Goal: Information Seeking & Learning: Learn about a topic

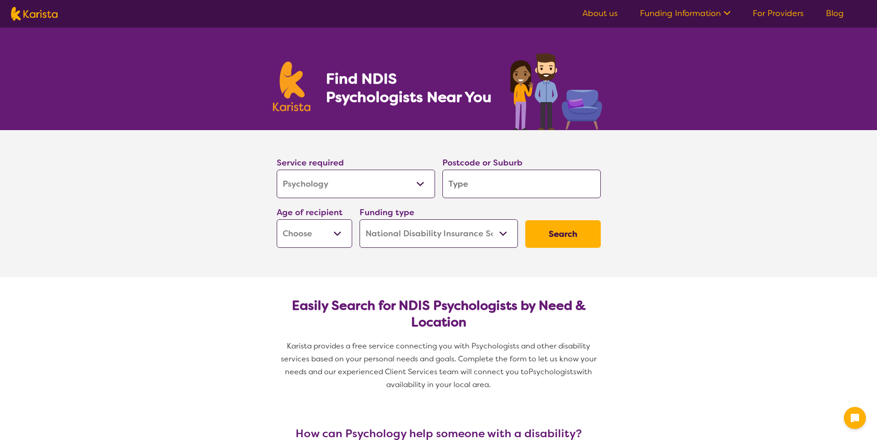
select select "Psychology"
select select "NDIS"
select select "Psychology"
select select "NDIS"
click at [476, 187] on input "search" at bounding box center [521, 184] width 158 height 29
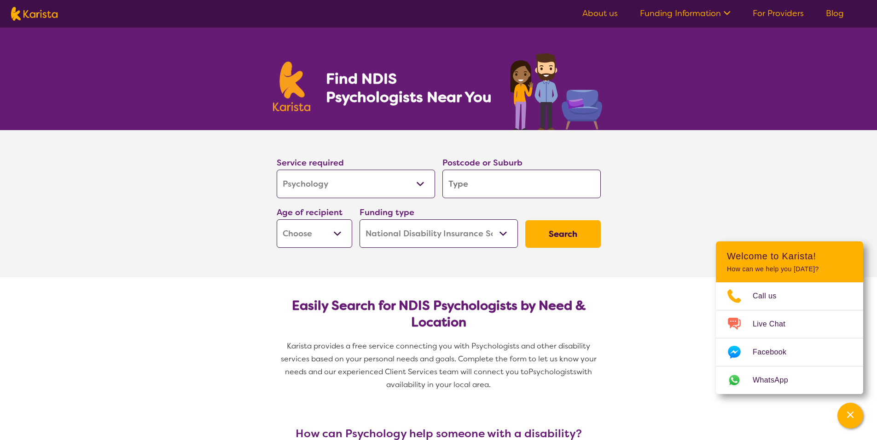
type input "4"
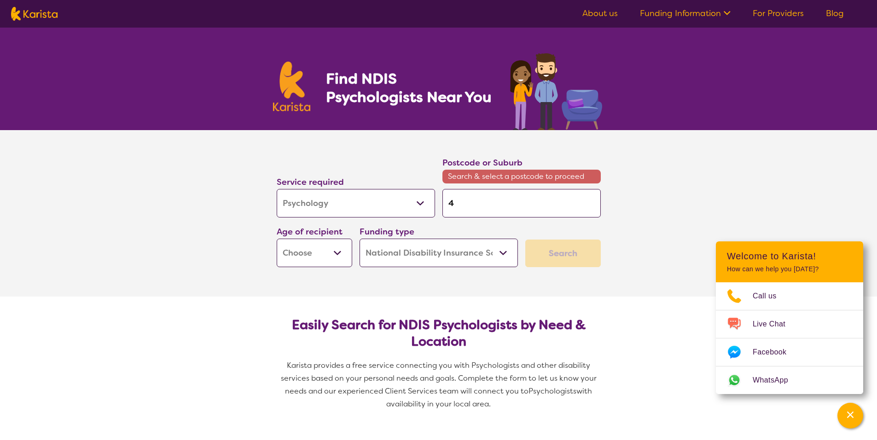
type input "42"
type input "420"
type input "4207"
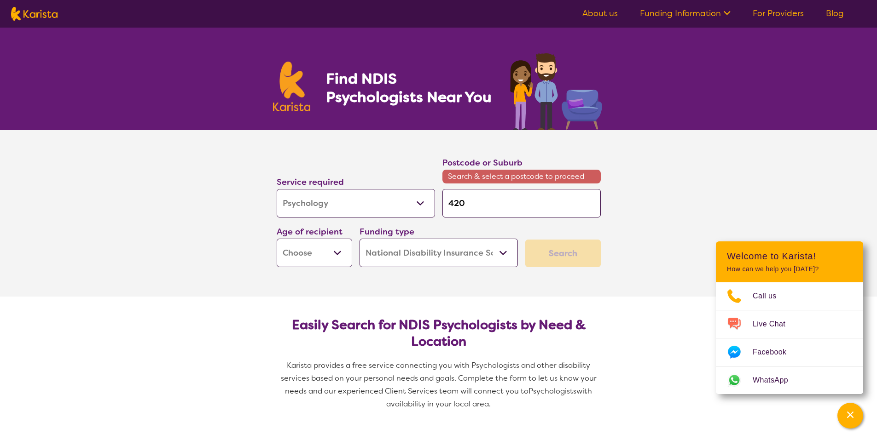
type input "4207"
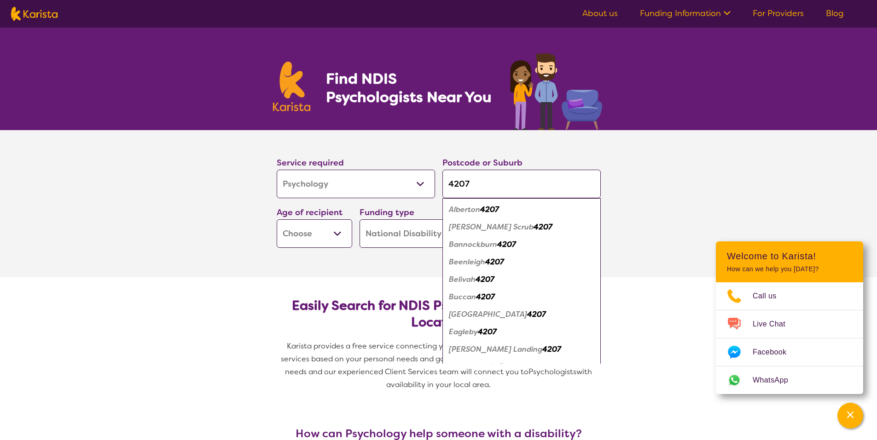
type input "4207"
click at [475, 263] on em "Beenleigh" at bounding box center [467, 262] width 36 height 10
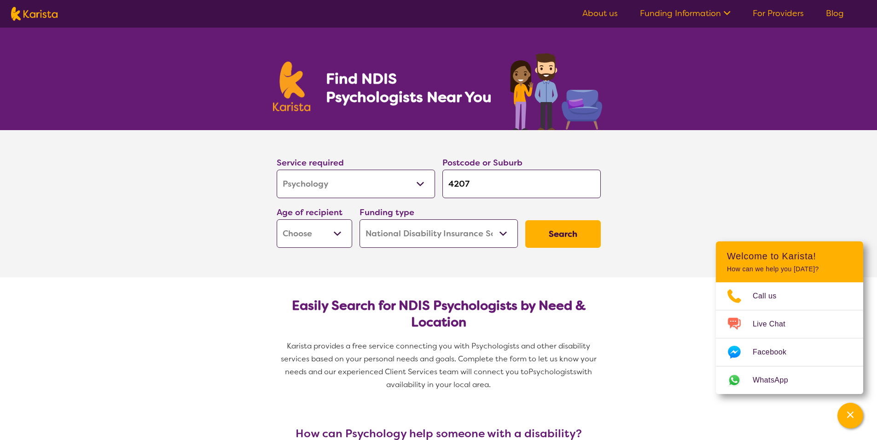
click at [337, 241] on select "Early Childhood - 0 to 9 Child - 10 to 11 Adolescent - 12 to 17 Adult - 18 to 6…" at bounding box center [314, 234] width 75 height 29
select select "EC"
click at [277, 220] on select "Early Childhood - 0 to 9 Child - 10 to 11 Adolescent - 12 to 17 Adult - 18 to 6…" at bounding box center [314, 234] width 75 height 29
select select "EC"
click at [545, 231] on button "Search" at bounding box center [562, 234] width 75 height 28
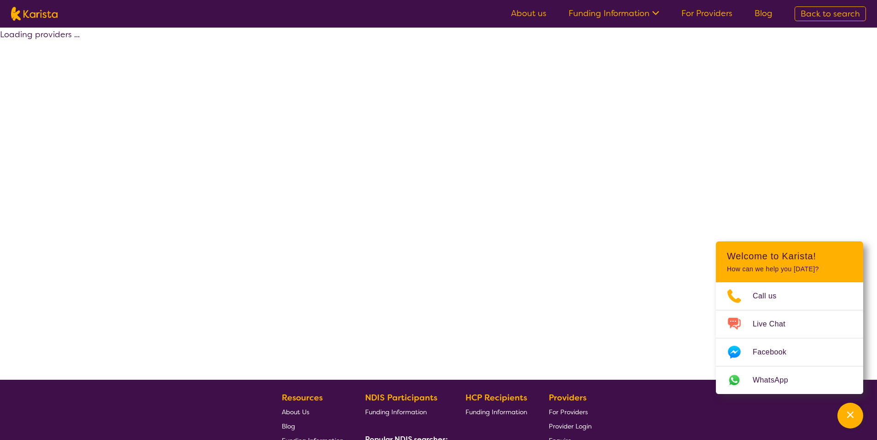
select select "by_score"
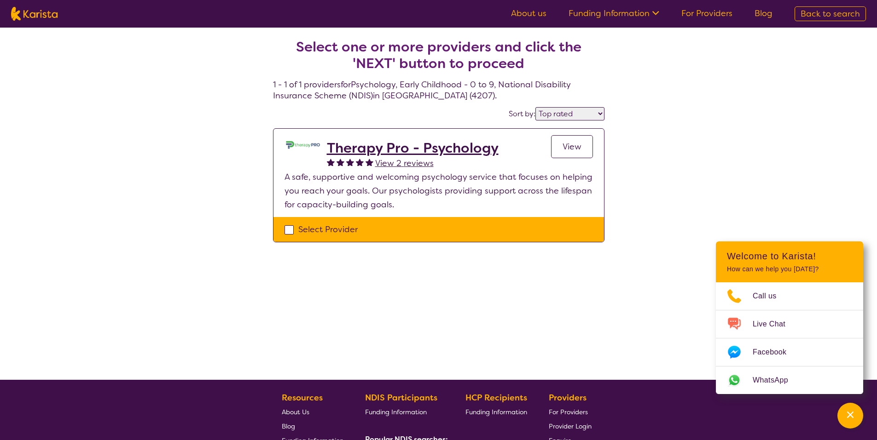
click at [434, 149] on h2 "Therapy Pro - Psychology" at bounding box center [413, 148] width 172 height 17
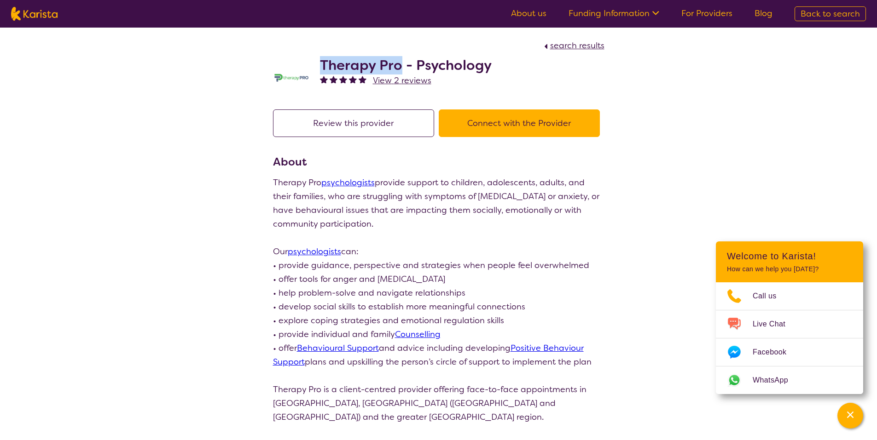
drag, startPoint x: 320, startPoint y: 62, endPoint x: 398, endPoint y: 65, distance: 78.3
click at [398, 65] on h2 "Therapy Pro - Psychology" at bounding box center [406, 65] width 172 height 17
copy h2 "Therapy Pro"
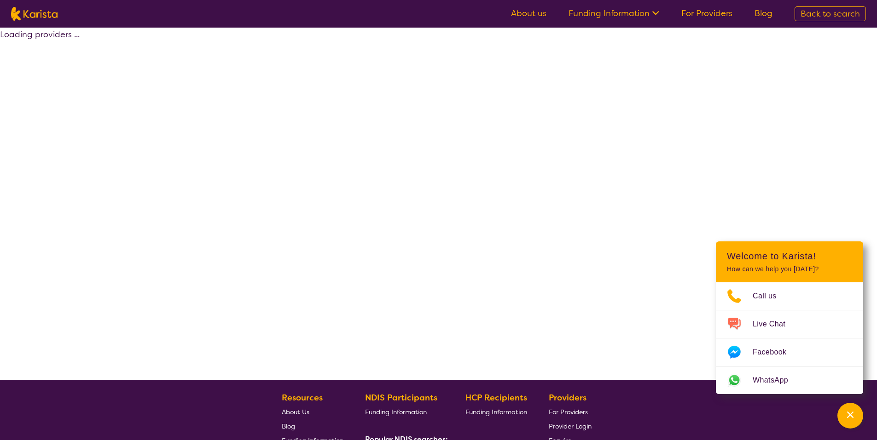
select select "by_score"
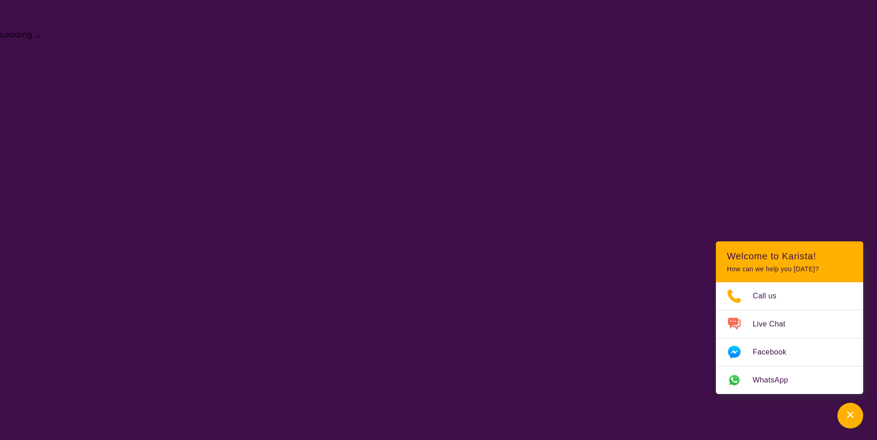
select select "Psychology"
select select "EC"
select select "NDIS"
select select "Psychology"
select select "EC"
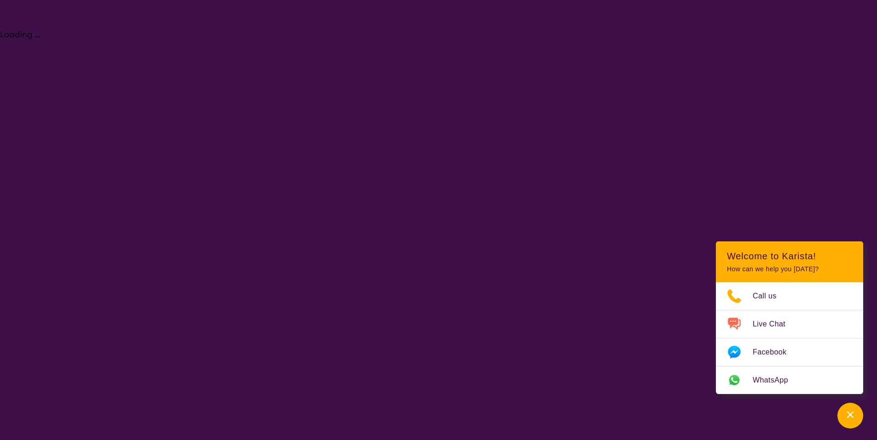
select select "NDIS"
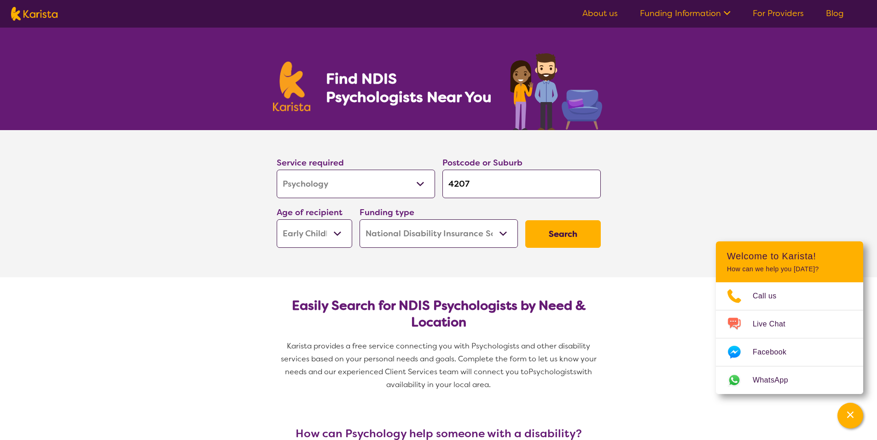
click at [565, 231] on button "Search" at bounding box center [562, 234] width 75 height 28
select select "by_score"
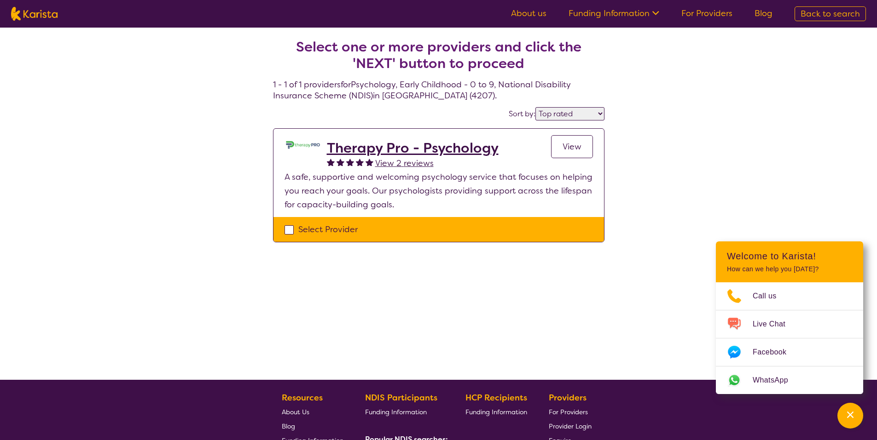
select select "Psychology"
select select "EC"
select select "NDIS"
select select "Psychology"
select select "EC"
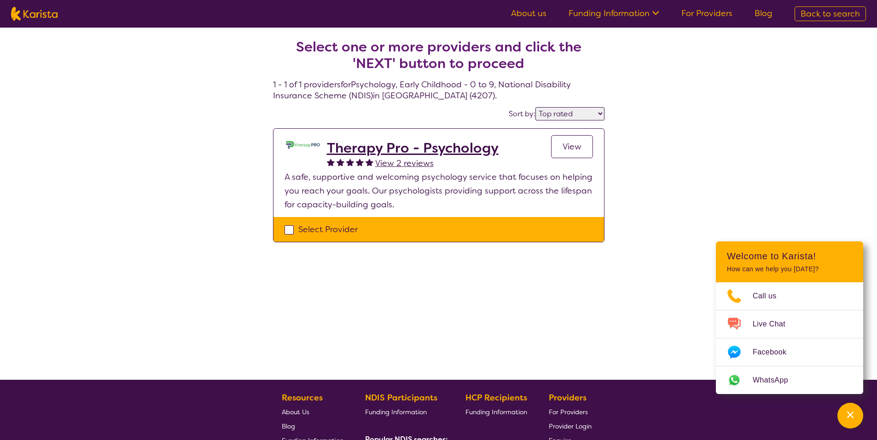
select select "NDIS"
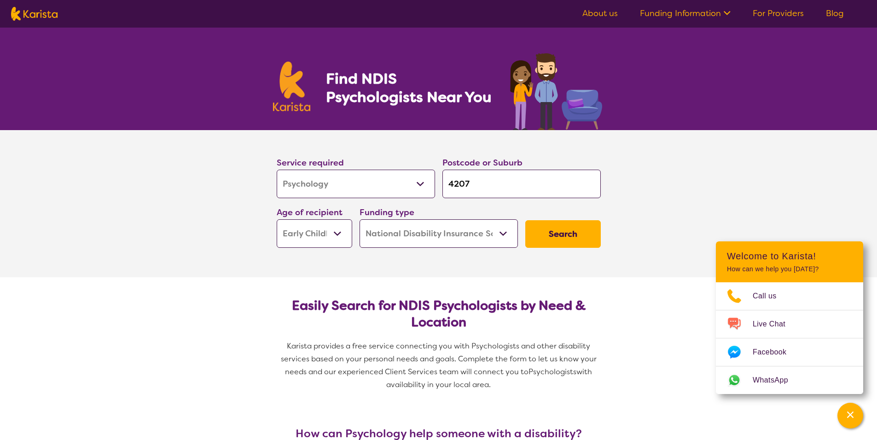
click at [500, 182] on input "4207" at bounding box center [521, 184] width 158 height 29
drag, startPoint x: 469, startPoint y: 185, endPoint x: 460, endPoint y: 187, distance: 9.8
click at [460, 187] on input "4207" at bounding box center [521, 184] width 158 height 29
type input "428"
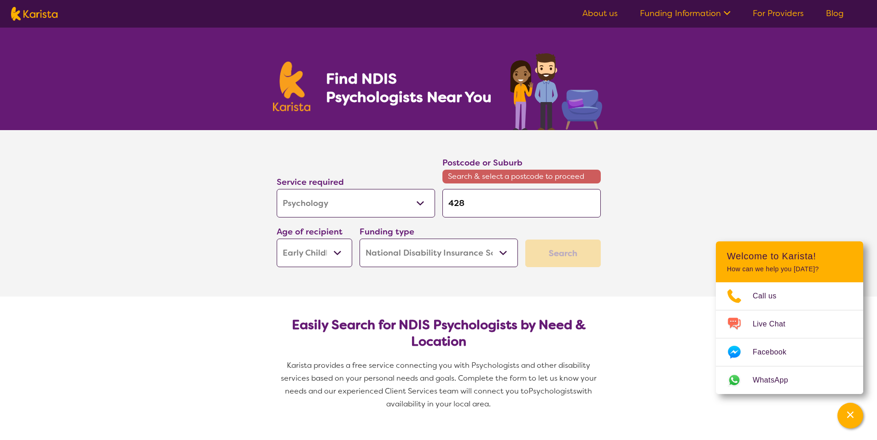
type input "4280"
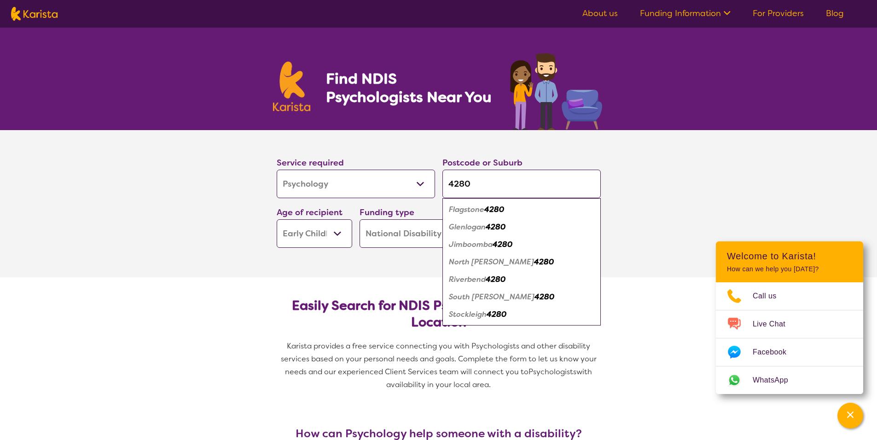
type input "4280"
click at [475, 244] on em "Jimboomba" at bounding box center [471, 245] width 44 height 10
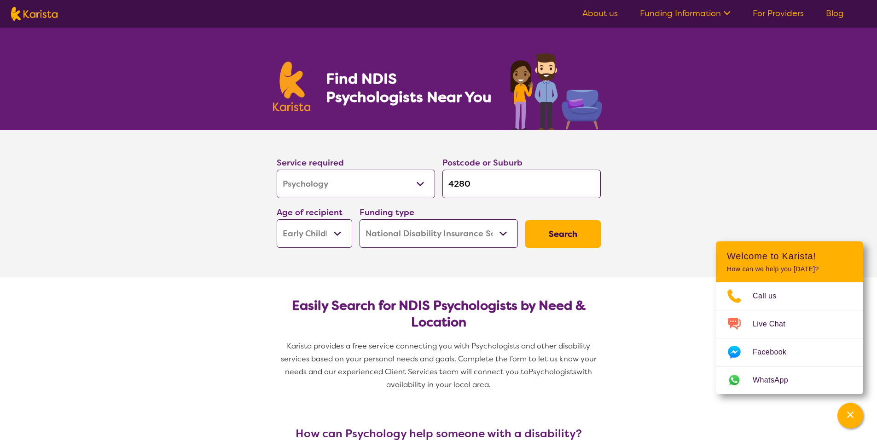
drag, startPoint x: 570, startPoint y: 234, endPoint x: 563, endPoint y: 232, distance: 6.8
click at [563, 232] on button "Search" at bounding box center [562, 234] width 75 height 28
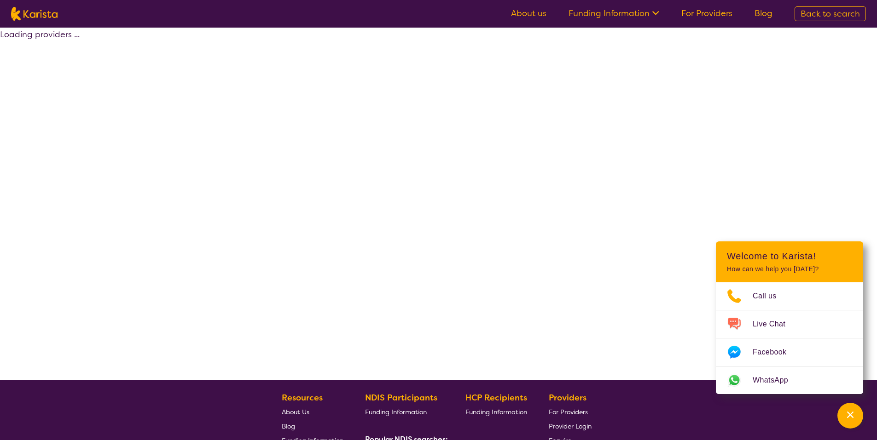
select select "by_score"
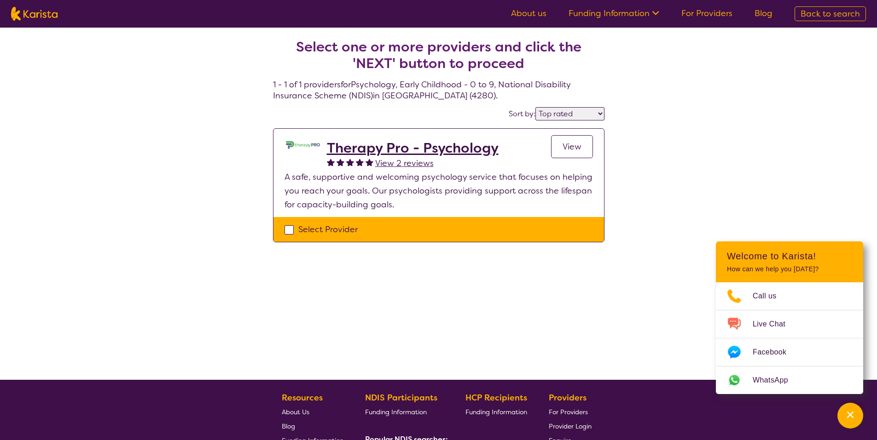
select select "Psychology"
select select "EC"
select select "NDIS"
select select "Psychology"
select select "EC"
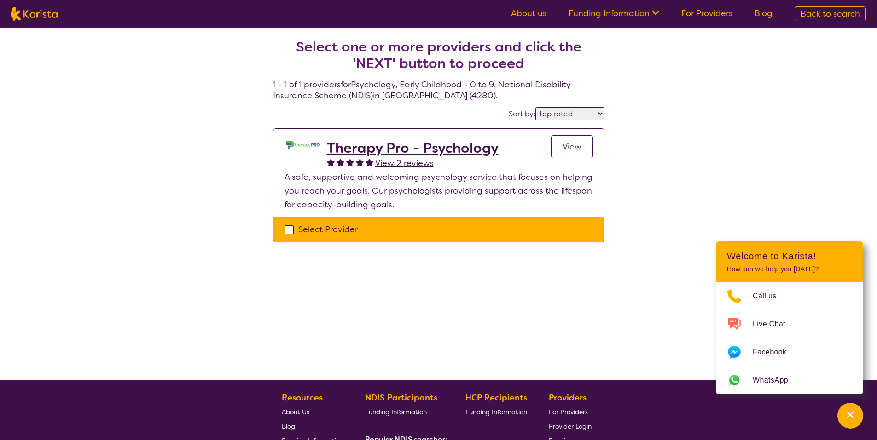
select select "NDIS"
